Goal: Obtain resource: Download file/media

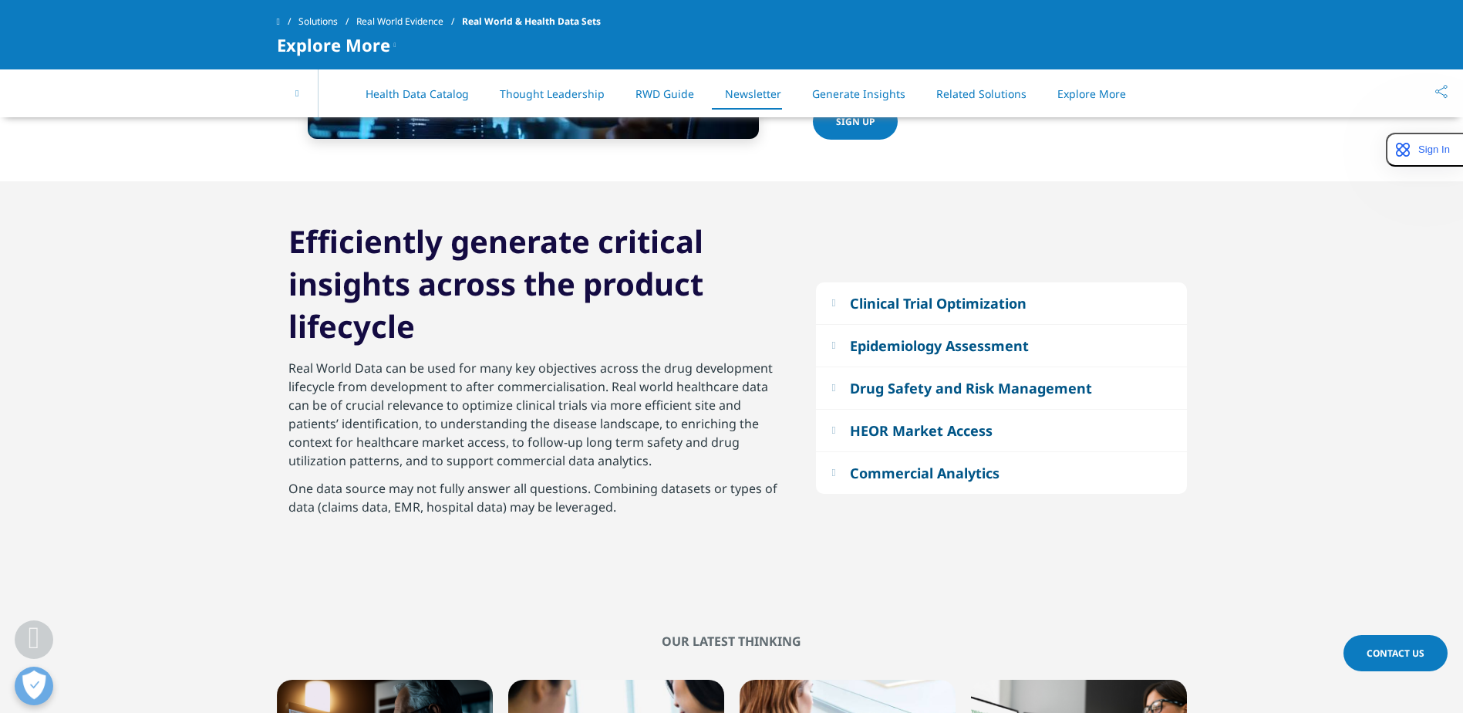
scroll to position [3408, 0]
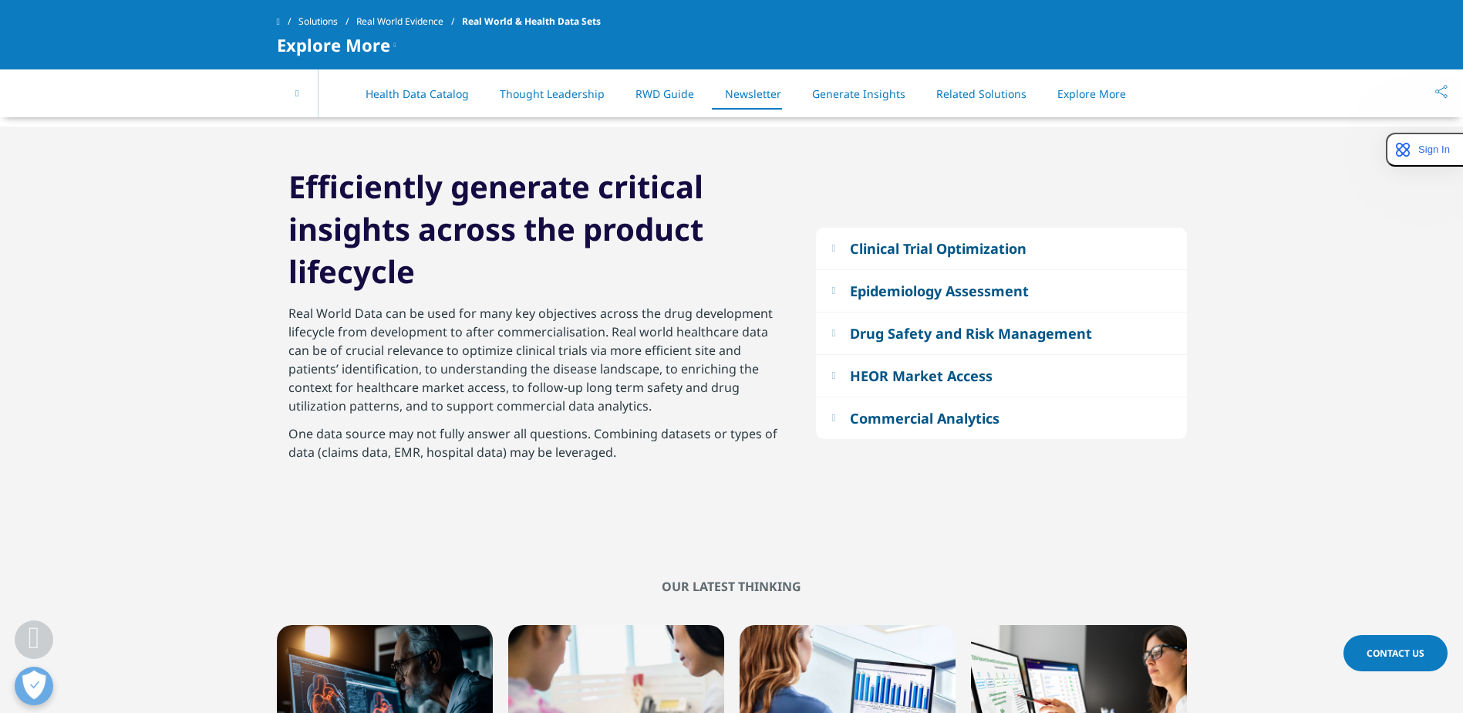
click at [845, 292] on button "Epidemiology Assessment" at bounding box center [1001, 291] width 371 height 42
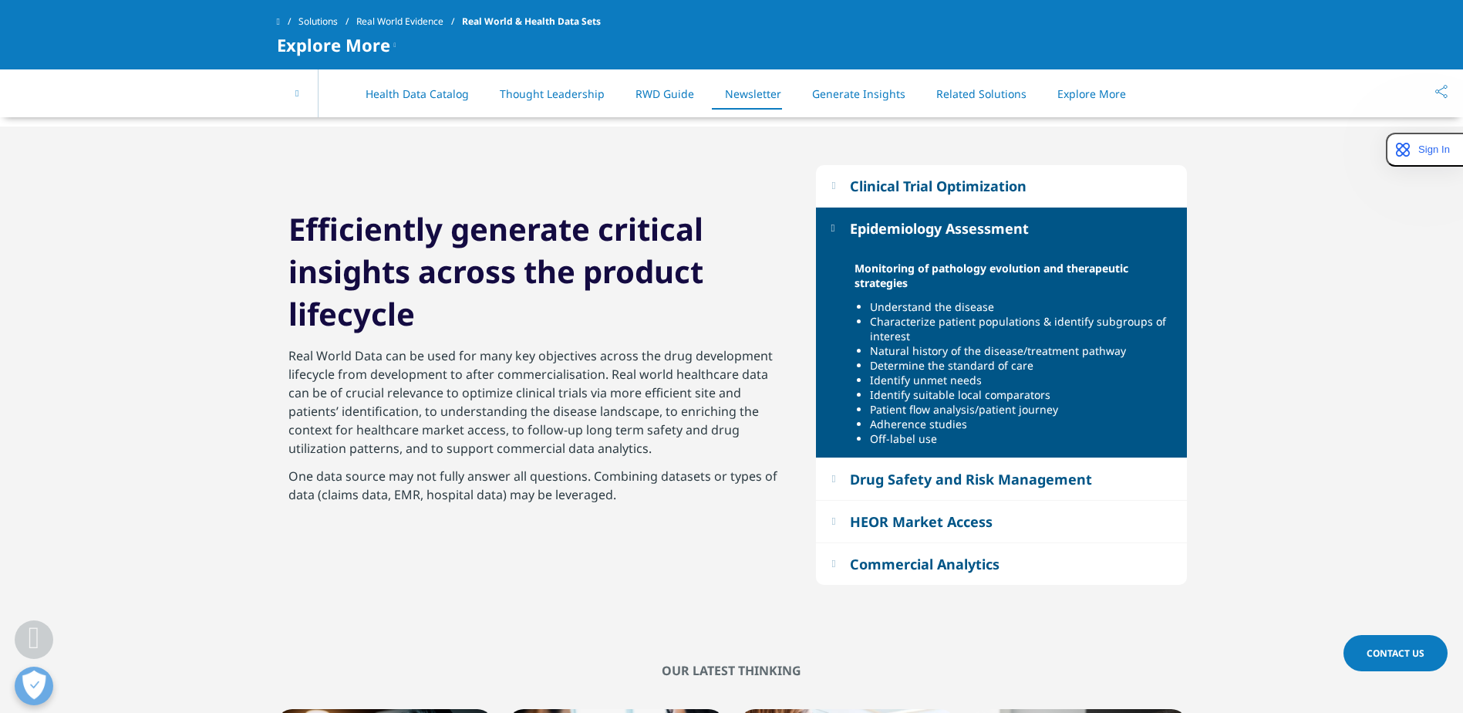
click at [841, 478] on button "Drug Safety and Risk Management" at bounding box center [1001, 479] width 371 height 42
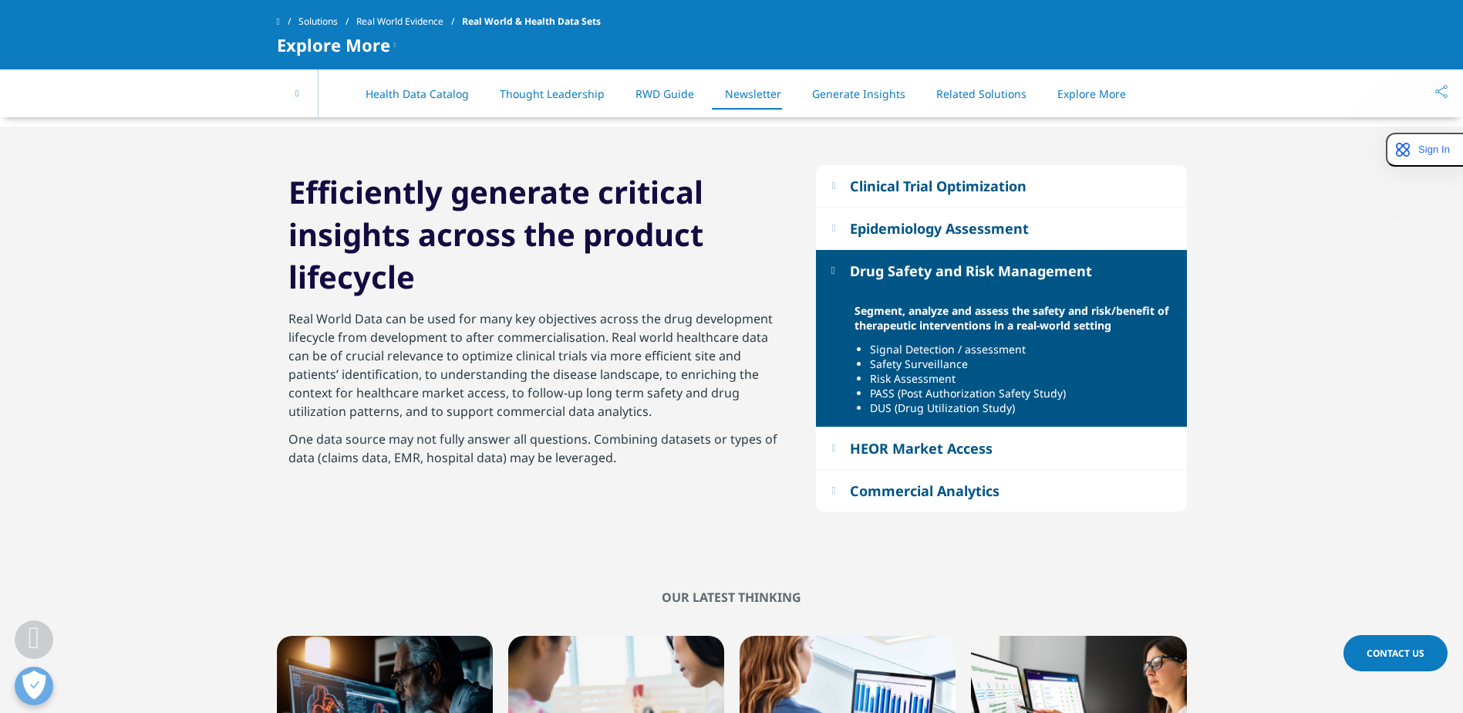
click at [838, 454] on button "HEOR Market Access" at bounding box center [1001, 448] width 371 height 42
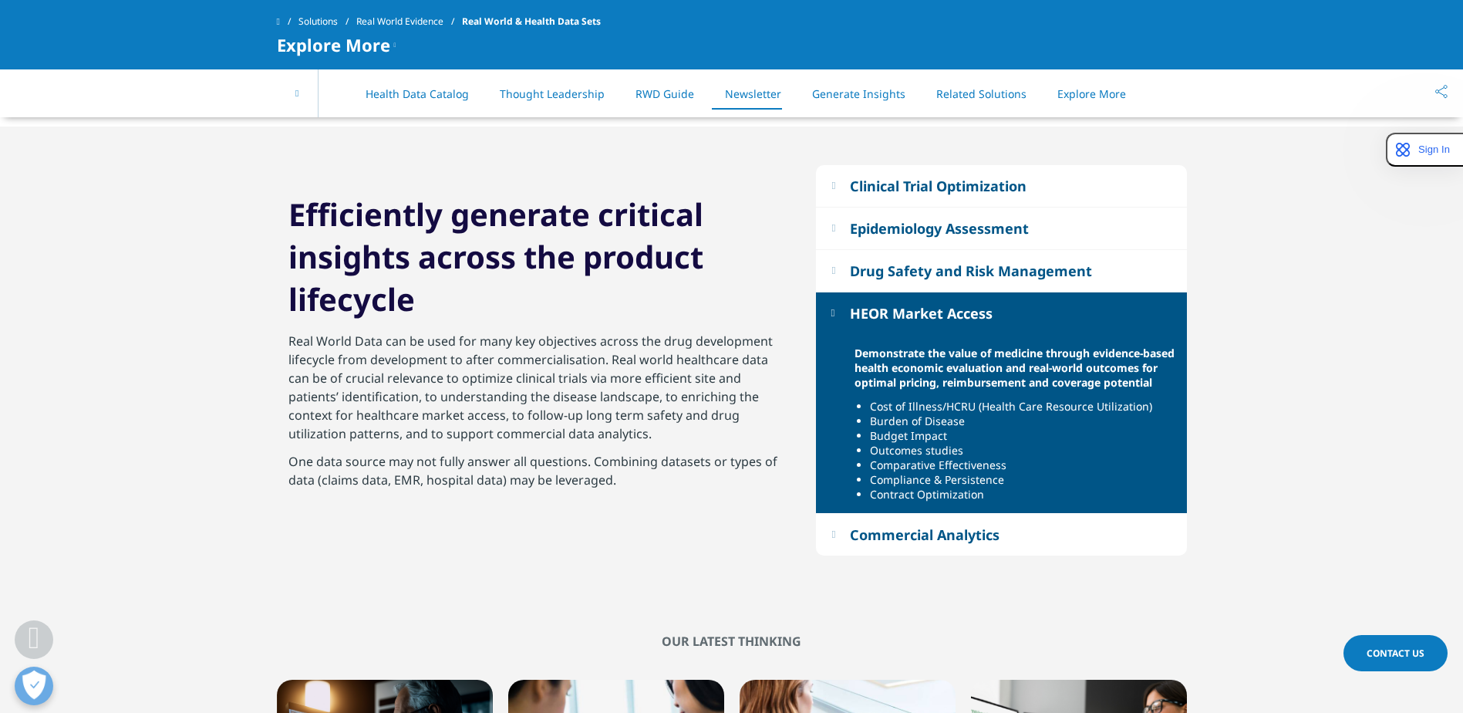
click at [839, 541] on button "Commercial Analytics" at bounding box center [1001, 535] width 371 height 42
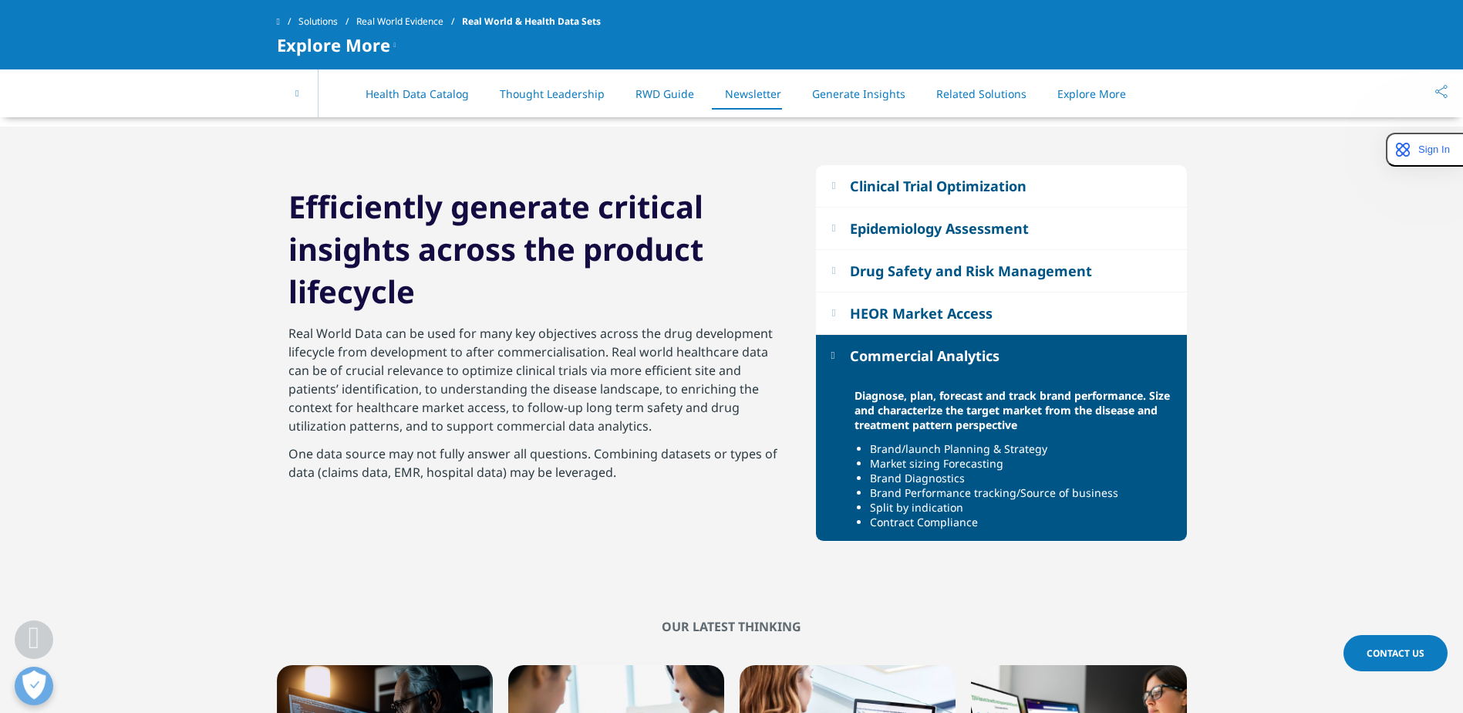
click at [847, 310] on button "HEOR Market Access" at bounding box center [1001, 313] width 371 height 42
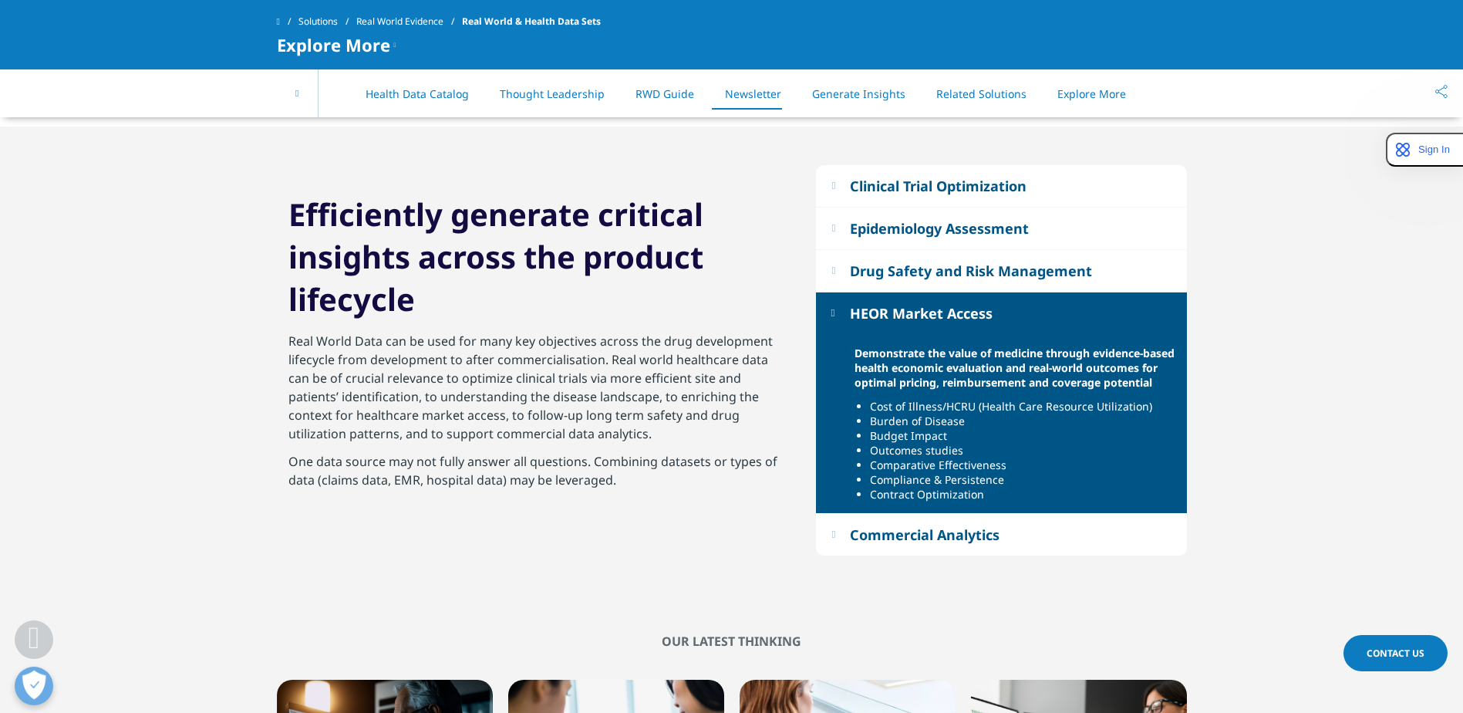
click at [849, 178] on button "Clinical Trial Optimization" at bounding box center [1001, 186] width 371 height 42
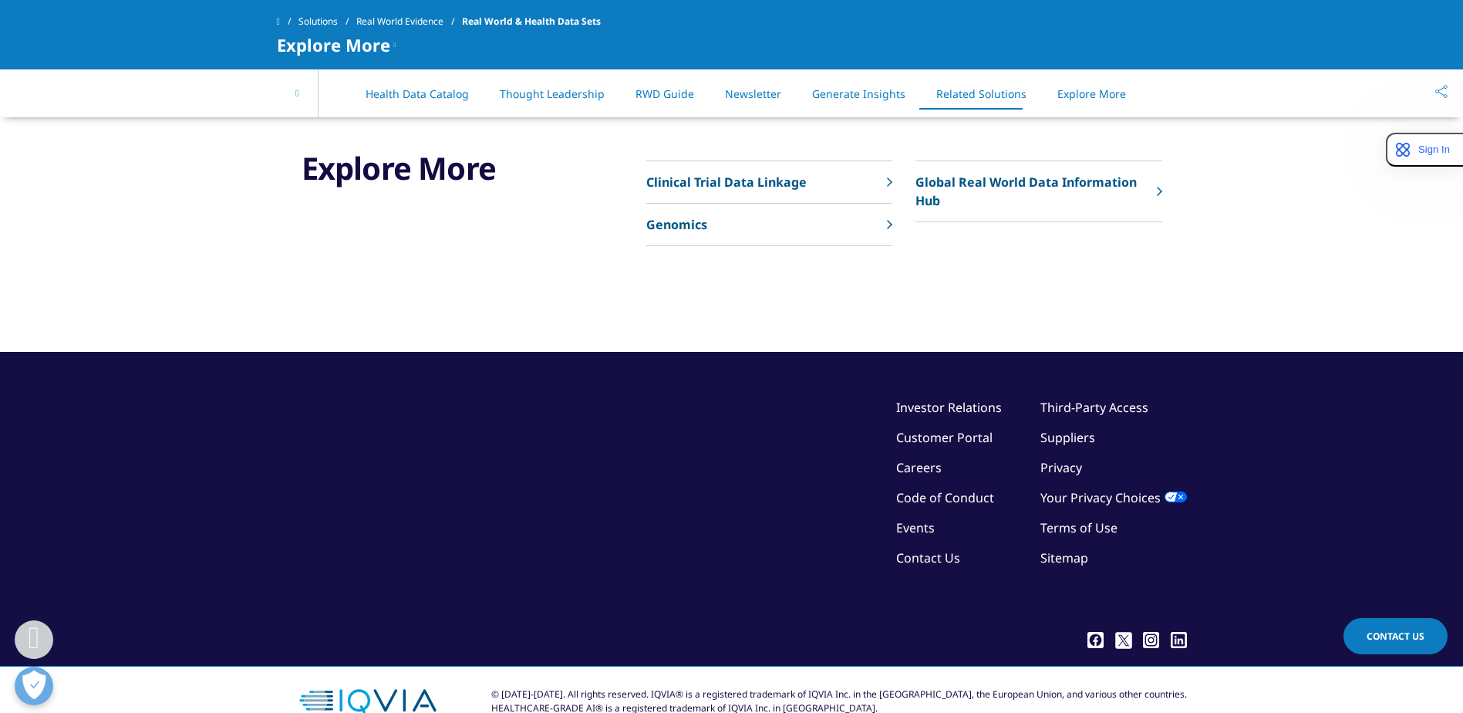
scroll to position [3275, 0]
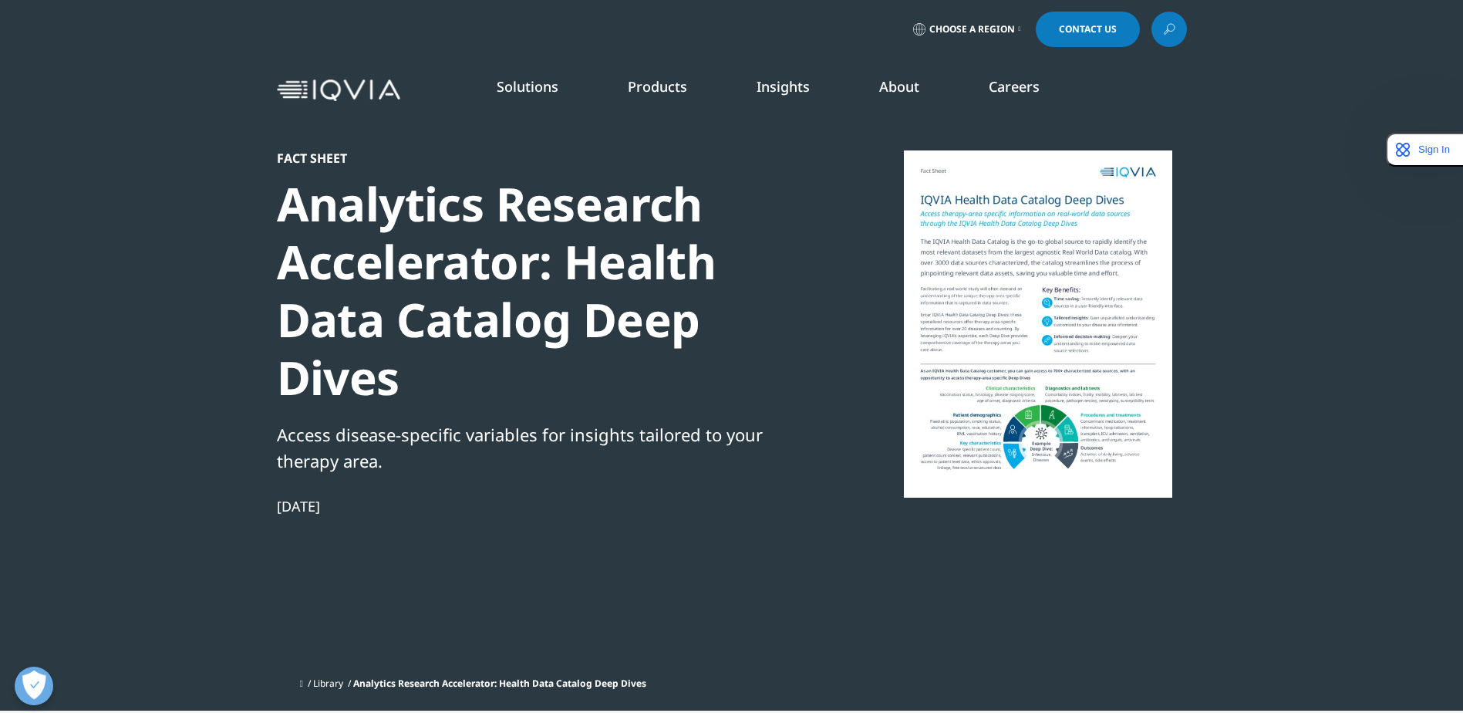
click at [1053, 340] on div at bounding box center [1038, 323] width 298 height 347
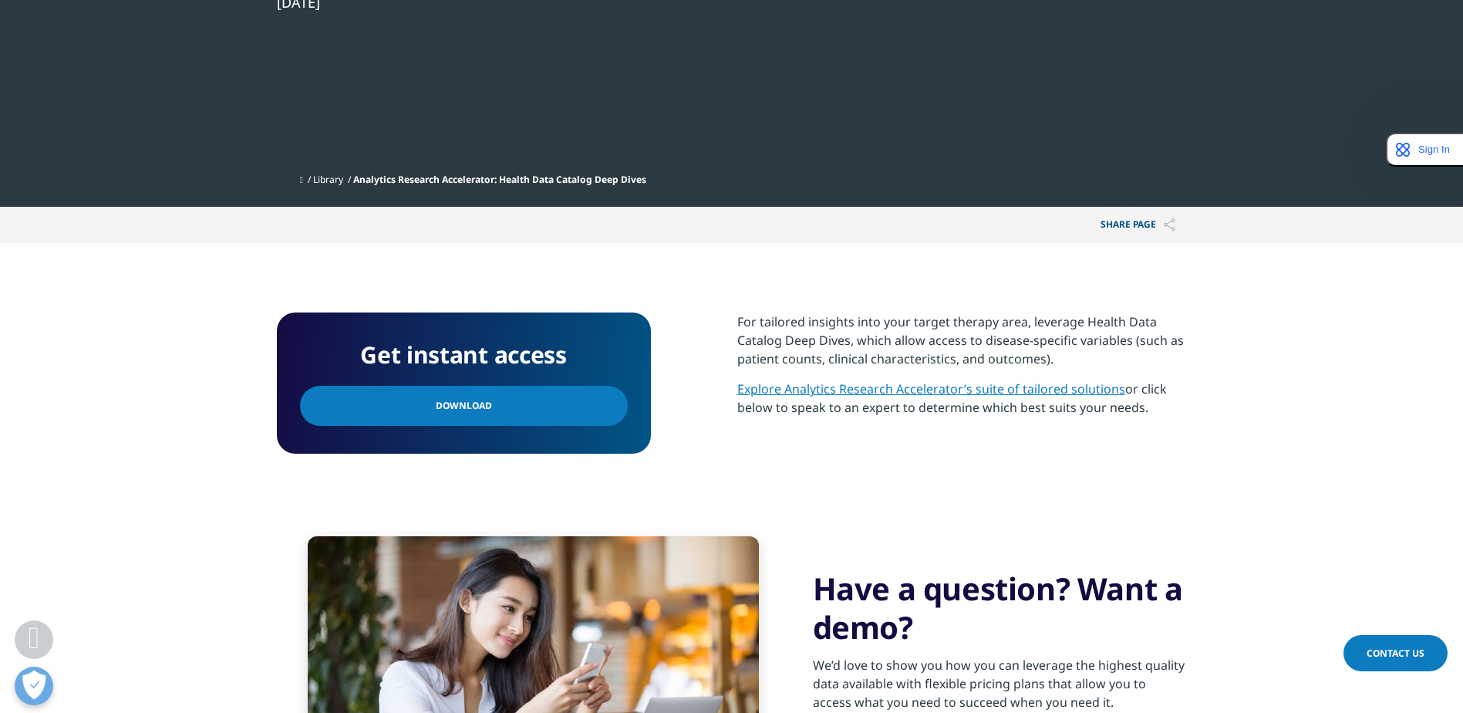
scroll to position [617, 0]
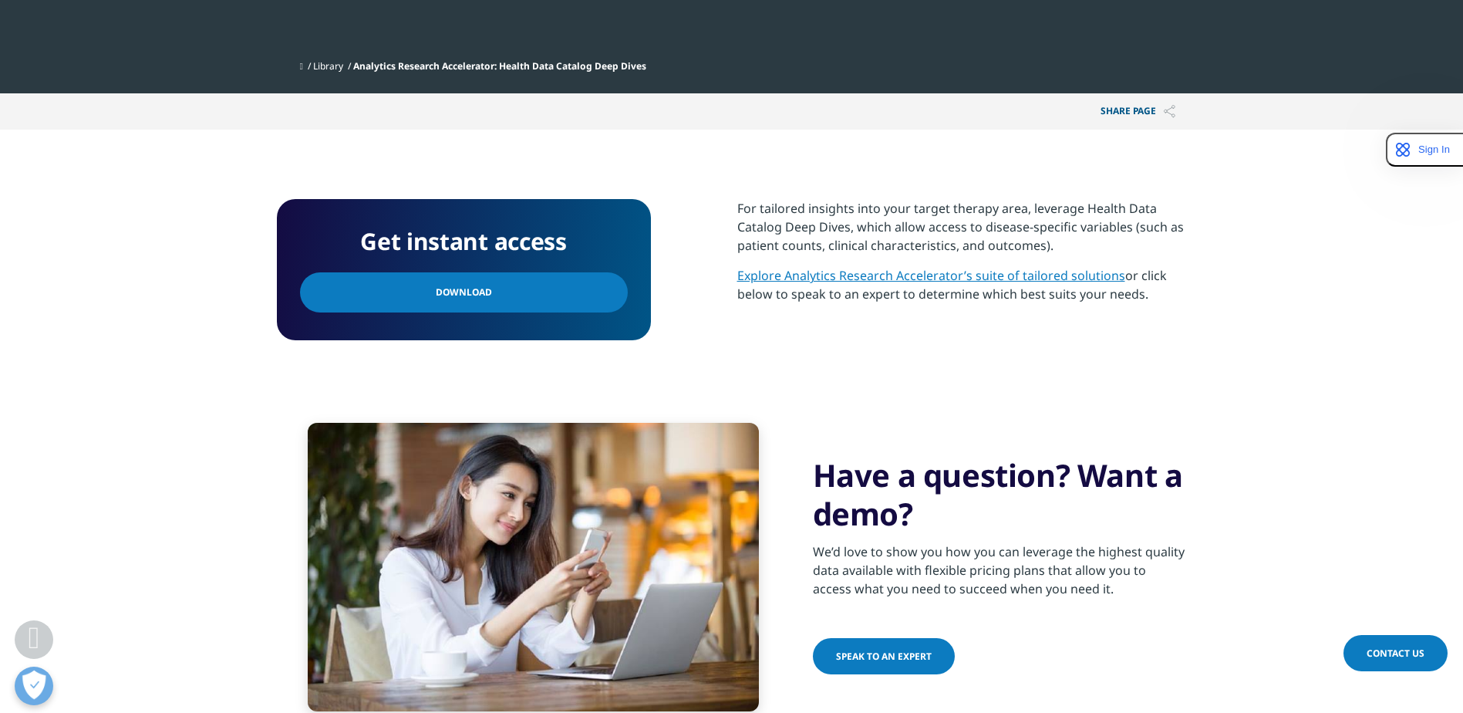
click at [572, 298] on link "Download" at bounding box center [464, 292] width 328 height 40
click at [570, 295] on link "Download" at bounding box center [464, 292] width 328 height 40
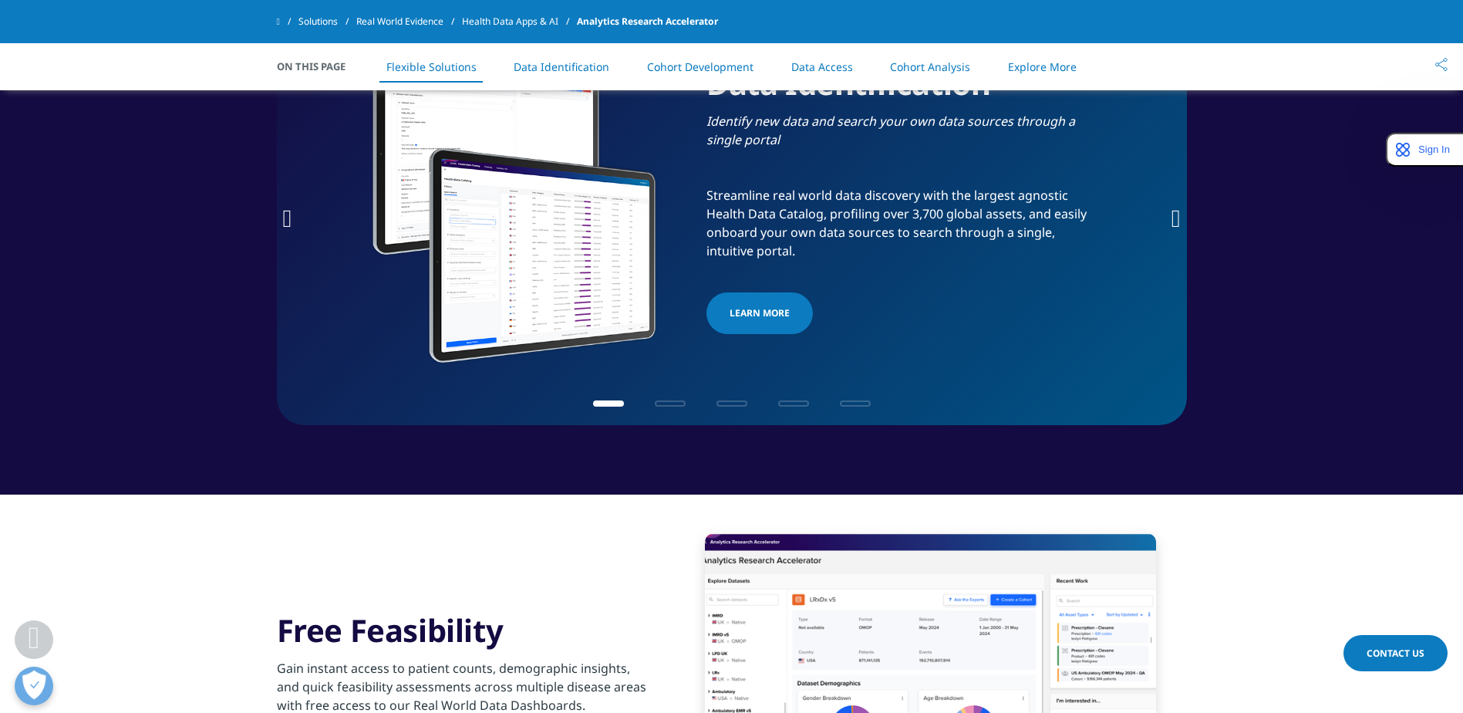
scroll to position [617, 0]
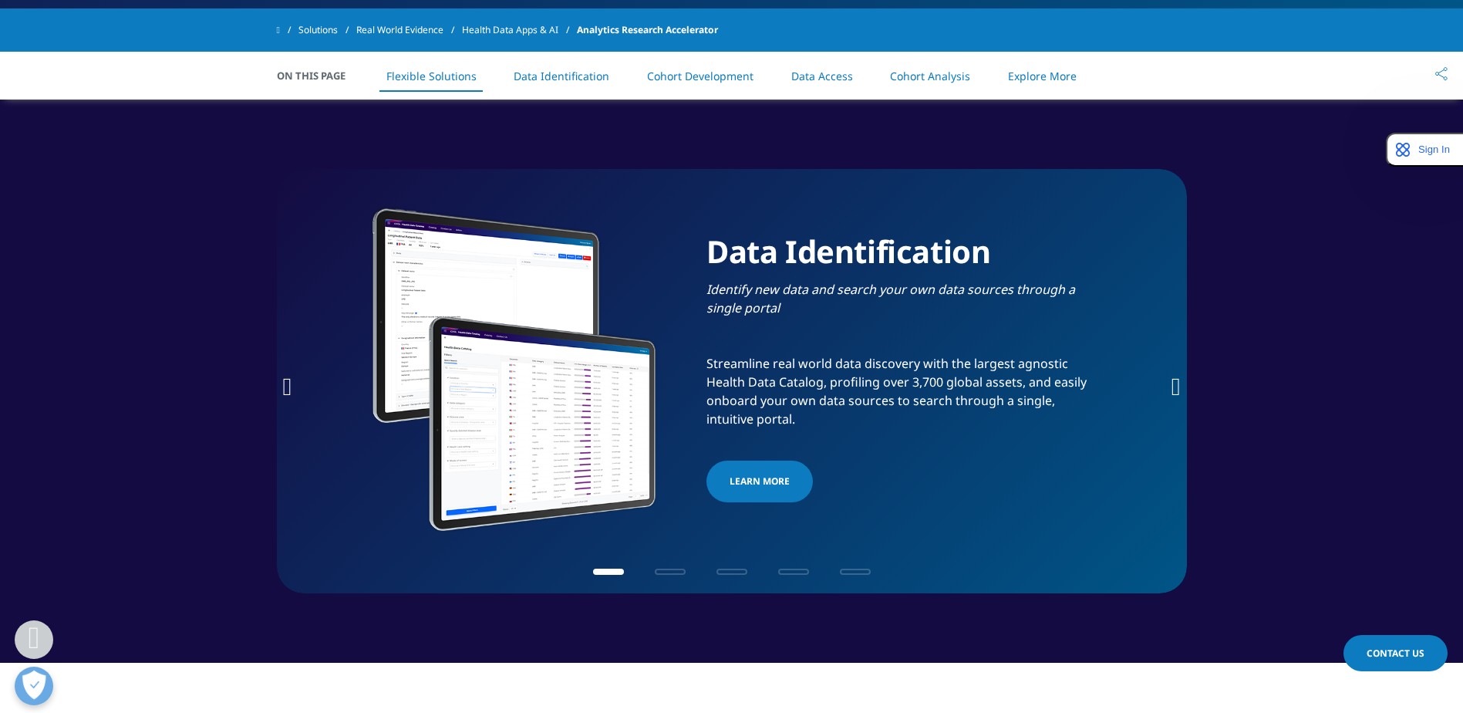
click at [1172, 386] on icon "Next slide" at bounding box center [1176, 386] width 9 height 25
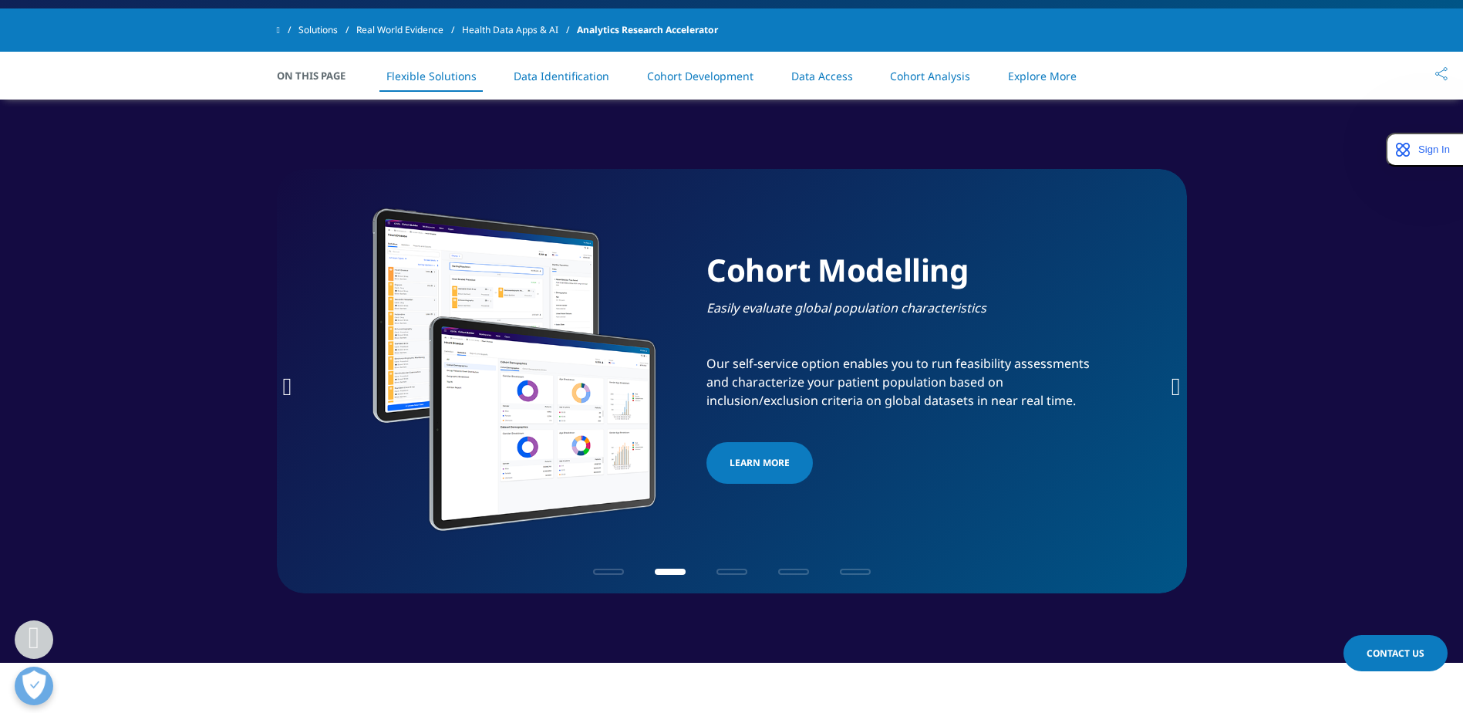
click at [1172, 386] on icon "Next slide" at bounding box center [1176, 386] width 9 height 25
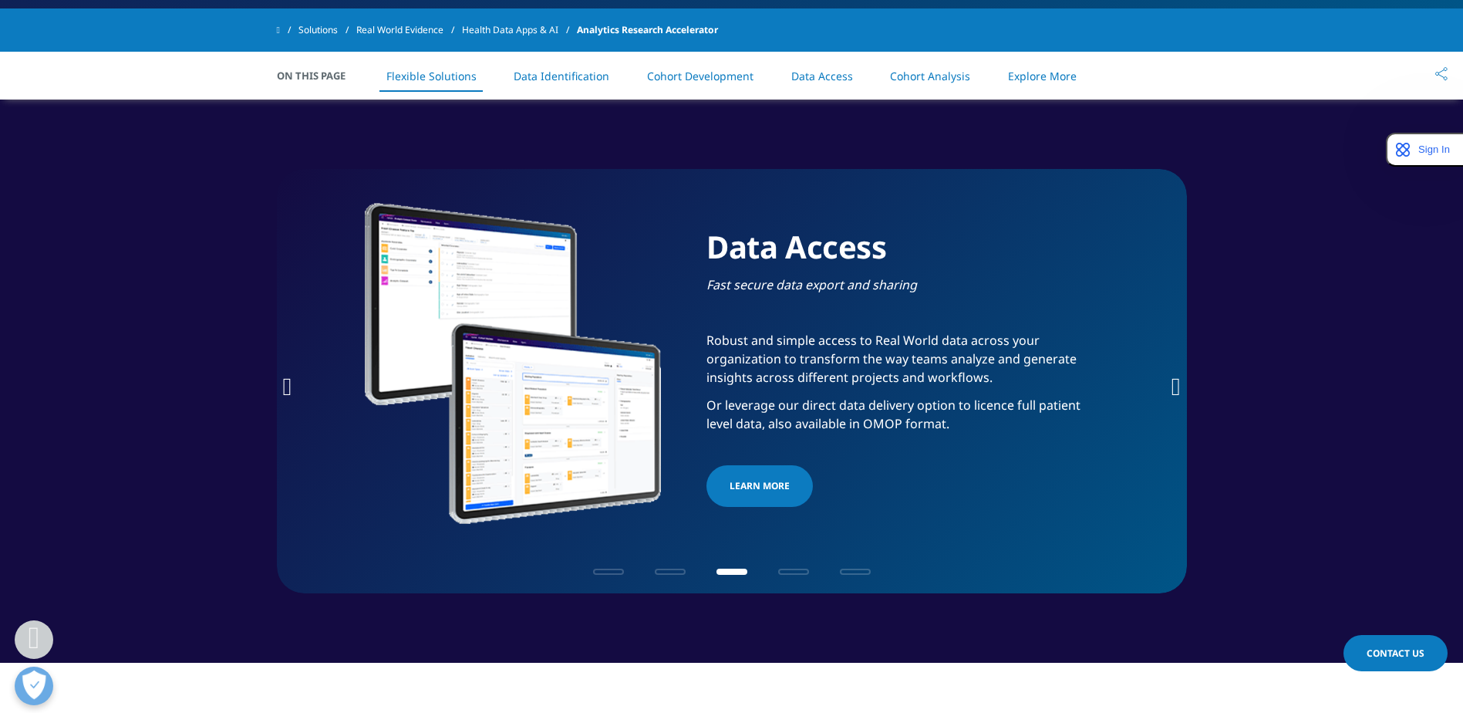
click at [1172, 386] on icon "Next slide" at bounding box center [1176, 386] width 9 height 25
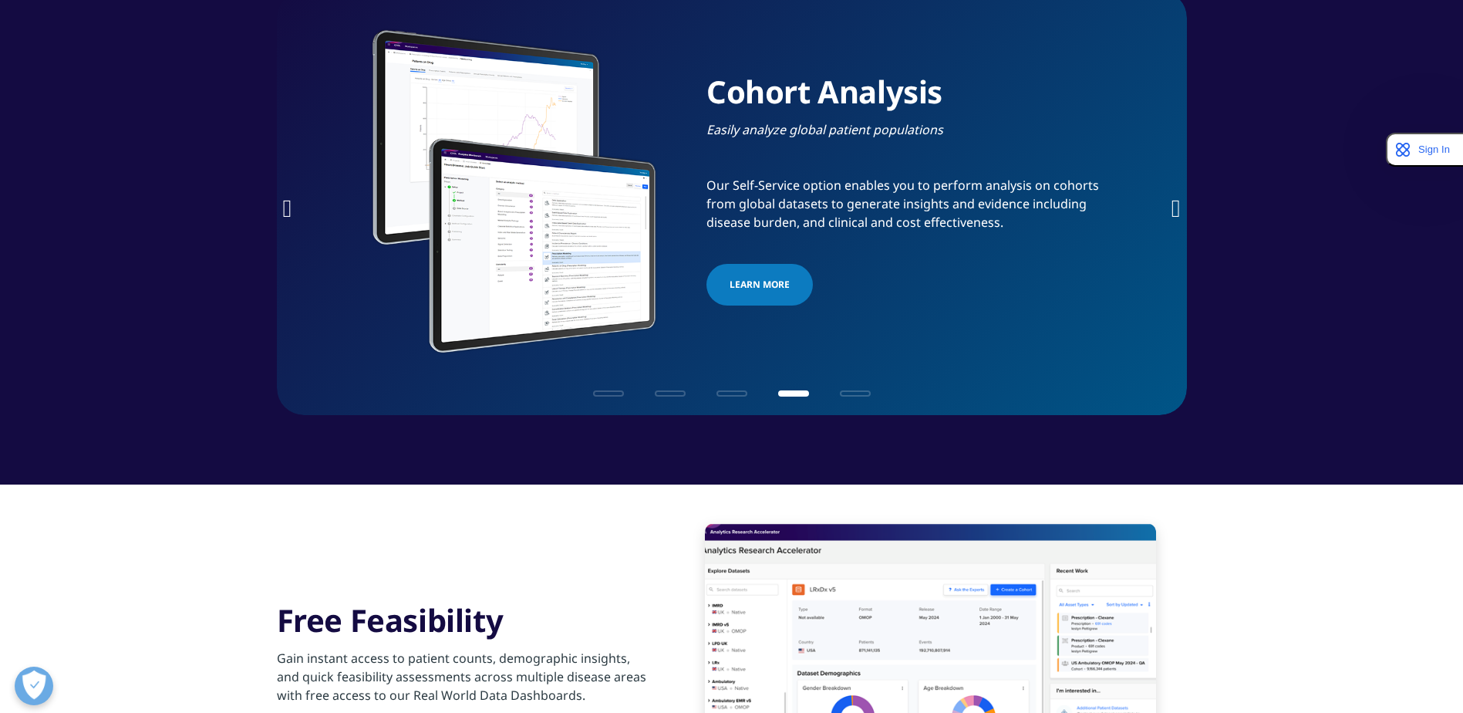
scroll to position [0, 0]
